Goal: Find specific page/section

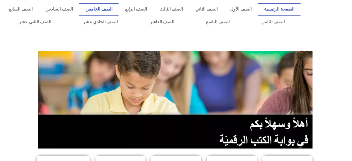
click at [118, 9] on link "الصف الخامس" at bounding box center [98, 9] width 39 height 13
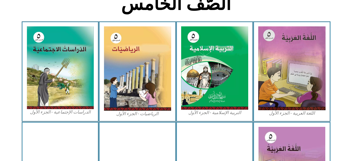
scroll to position [155, 0]
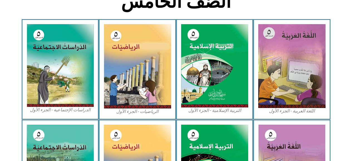
click at [150, 84] on img at bounding box center [137, 66] width 67 height 84
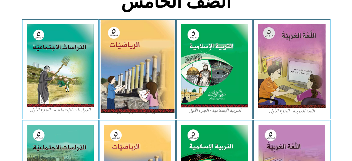
click at [146, 99] on img at bounding box center [137, 66] width 74 height 93
